Goal: Task Accomplishment & Management: Manage account settings

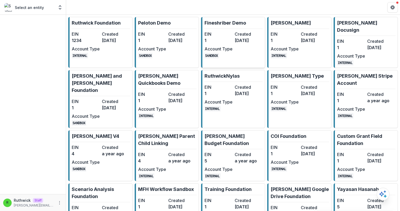
click at [239, 36] on dt "Created" at bounding box center [248, 34] width 28 height 6
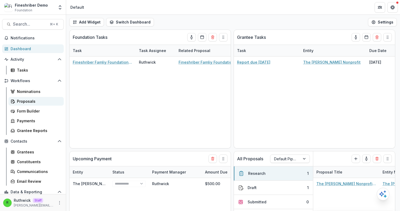
click at [33, 100] on div "Proposals" at bounding box center [38, 102] width 43 height 6
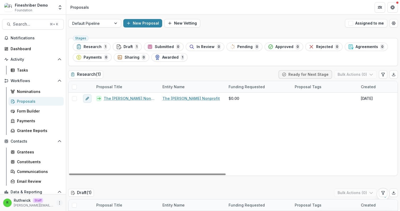
click at [57, 203] on icon "More" at bounding box center [59, 203] width 4 height 4
click at [90, 192] on link "User Settings" at bounding box center [92, 191] width 57 height 9
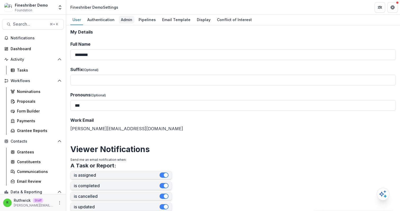
click at [129, 19] on div "Admin" at bounding box center [127, 20] width 16 height 8
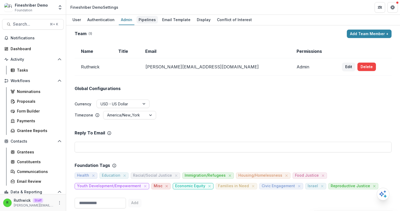
click at [148, 20] on div "Pipelines" at bounding box center [146, 20] width 21 height 8
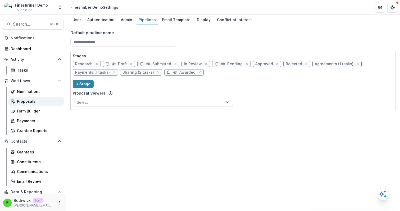
click at [42, 99] on div "Proposals" at bounding box center [38, 102] width 43 height 6
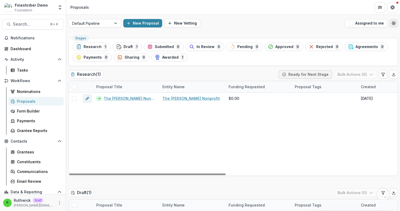
click at [393, 24] on icon "Open table manager" at bounding box center [393, 23] width 4 height 4
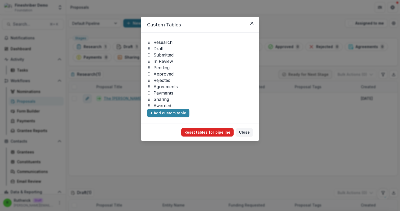
click at [199, 131] on button "Reset tables for pipeline" at bounding box center [207, 132] width 52 height 8
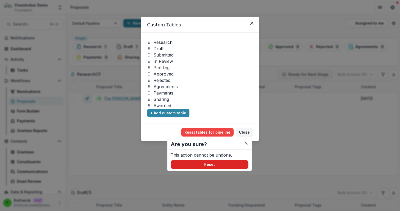
click at [216, 165] on button "Reset" at bounding box center [209, 164] width 78 height 8
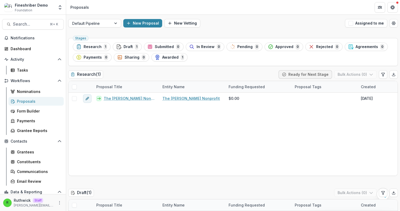
click at [286, 15] on div "Default Pipeline New Proposal New Vetting Assigned to me" at bounding box center [233, 23] width 334 height 17
click at [382, 76] on icon "Edit table settings" at bounding box center [383, 74] width 4 height 4
select select "******"
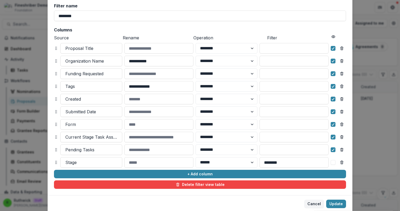
scroll to position [44, 0]
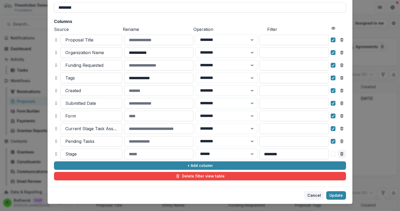
click at [341, 155] on icon "Remove column" at bounding box center [341, 154] width 4 height 4
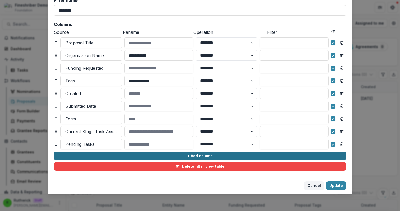
scroll to position [41, 0]
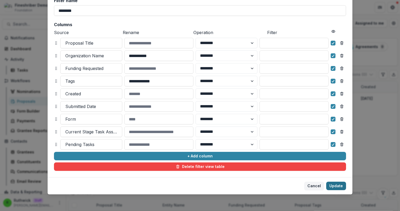
click at [335, 187] on button "Update" at bounding box center [336, 186] width 20 height 8
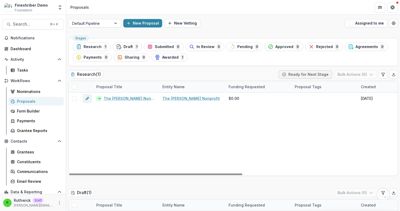
click at [266, 75] on div "Research ( 1 ) Ready for Next Stage Bulk Actions ( 0 )" at bounding box center [232, 75] width 329 height 11
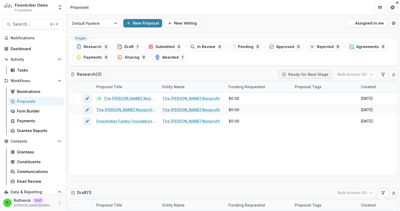
click at [145, 65] on div "Stages Research 3 Draft 1 Submitted 0 In Review 0 Pending 0 Approved 0 Rejected…" at bounding box center [232, 52] width 329 height 28
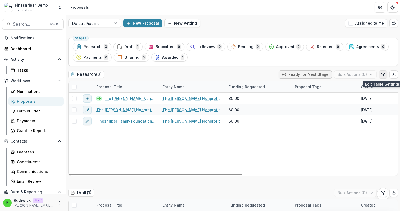
click at [378, 75] on button "Edit table settings" at bounding box center [382, 74] width 8 height 8
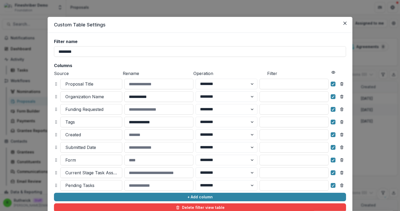
scroll to position [41, 0]
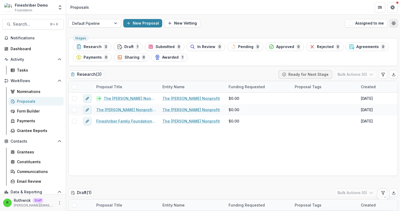
click at [392, 25] on icon "Open table manager" at bounding box center [393, 23] width 3 height 3
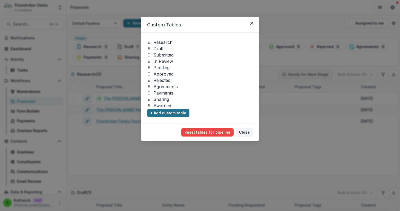
click at [163, 113] on button "+ Add custom table" at bounding box center [168, 113] width 42 height 8
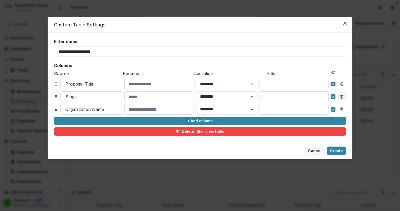
click at [343, 96] on icon "Remove column" at bounding box center [341, 97] width 4 height 4
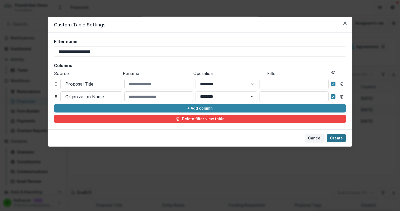
click at [338, 139] on button "Create" at bounding box center [335, 138] width 19 height 8
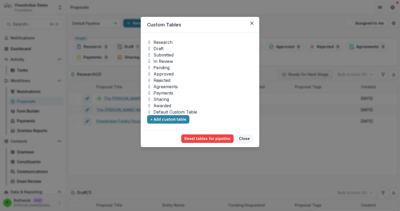
click at [291, 67] on div "Custom Tables Research Draft Submitted In Review Pending Approved Rejected Agre…" at bounding box center [200, 105] width 400 height 211
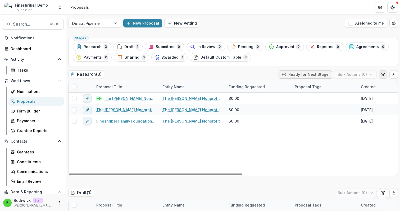
click at [382, 74] on icon "Edit table settings" at bounding box center [383, 74] width 4 height 4
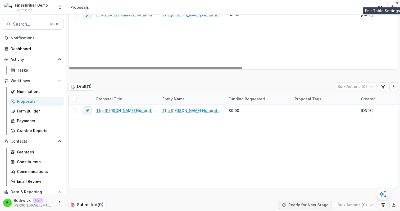
scroll to position [122, 0]
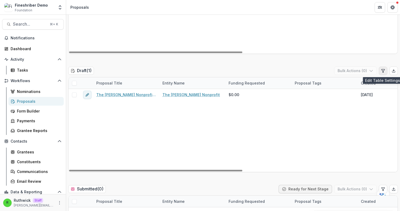
click at [381, 71] on icon "Edit table settings" at bounding box center [383, 71] width 4 height 4
select select "******"
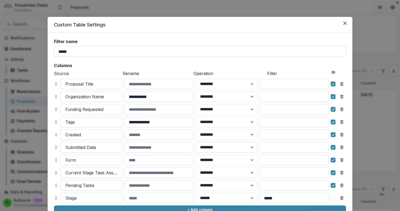
scroll to position [54, 0]
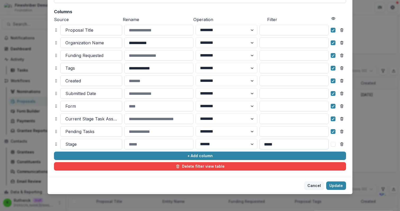
click at [286, 142] on input "*****" at bounding box center [293, 144] width 69 height 11
click at [347, 143] on div "**********" at bounding box center [200, 78] width 304 height 198
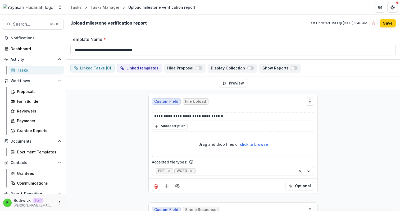
scroll to position [30, 0]
